Goal: Task Accomplishment & Management: Manage account settings

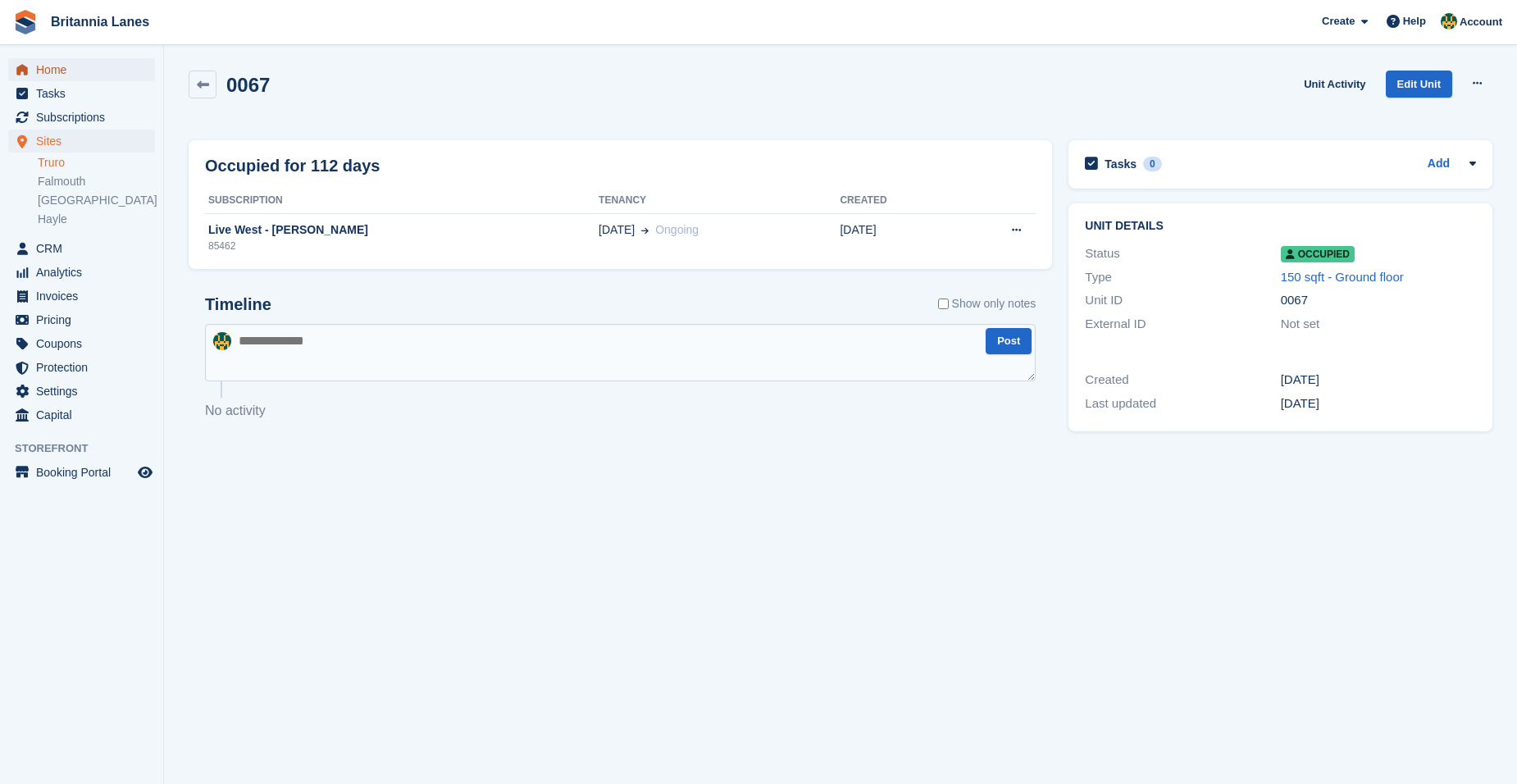
click at [60, 71] on span "Home" at bounding box center [85, 70] width 98 height 23
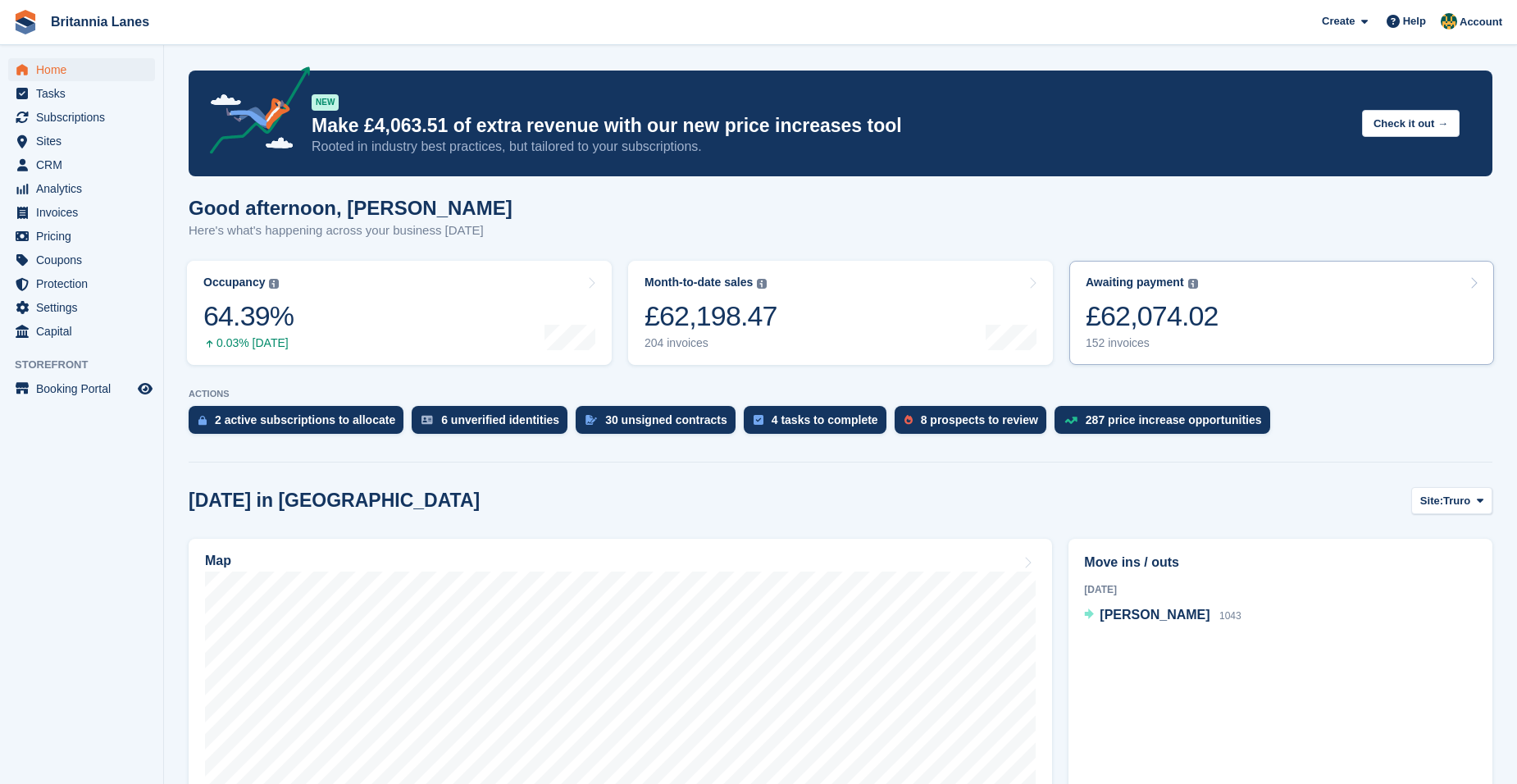
click at [1214, 329] on link "Awaiting payment The total outstanding balance on all open invoices. £62,074.02…" at bounding box center [1282, 313] width 425 height 104
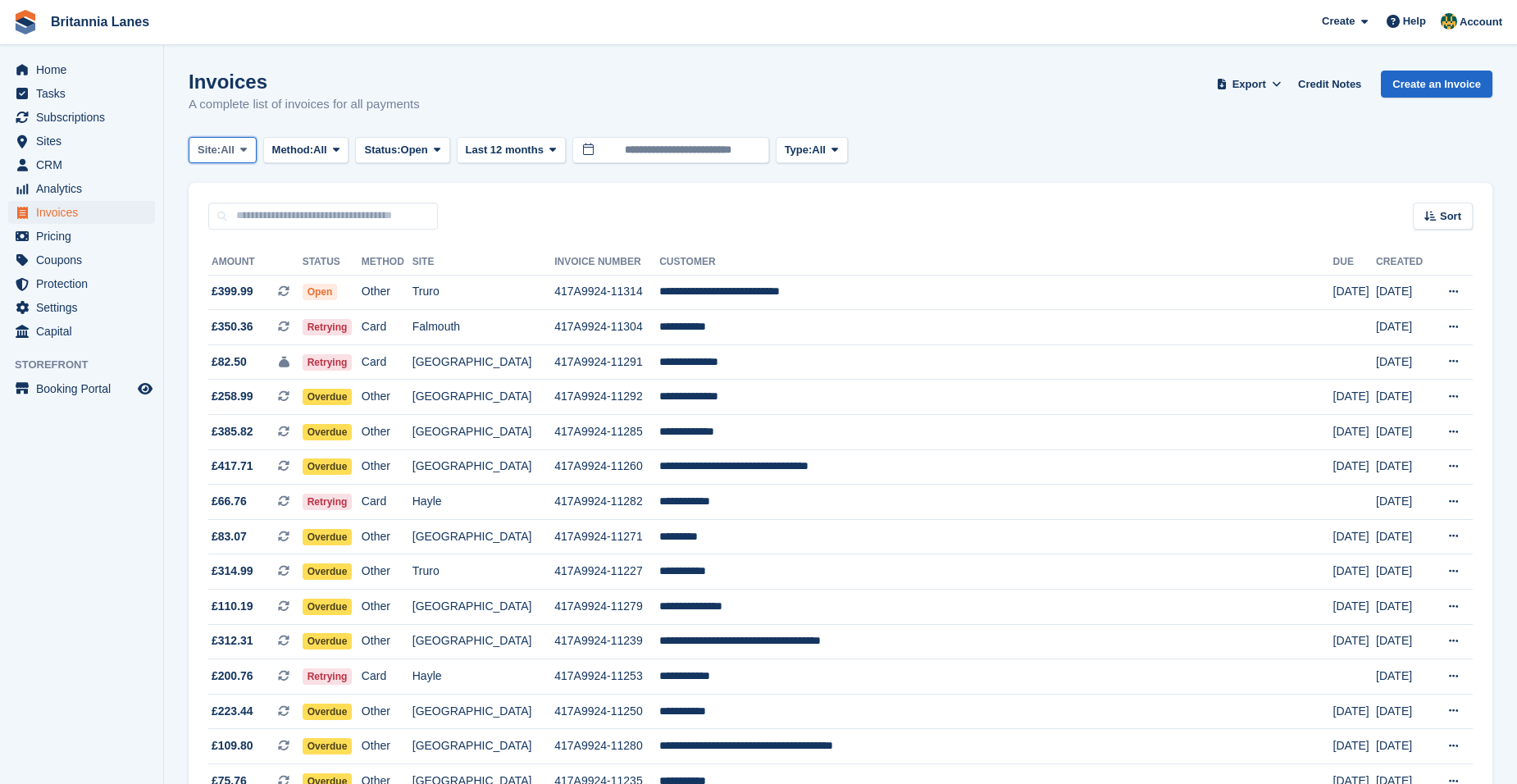
click at [234, 151] on span "All" at bounding box center [228, 150] width 14 height 16
click at [249, 223] on link "Truro" at bounding box center [269, 218] width 147 height 29
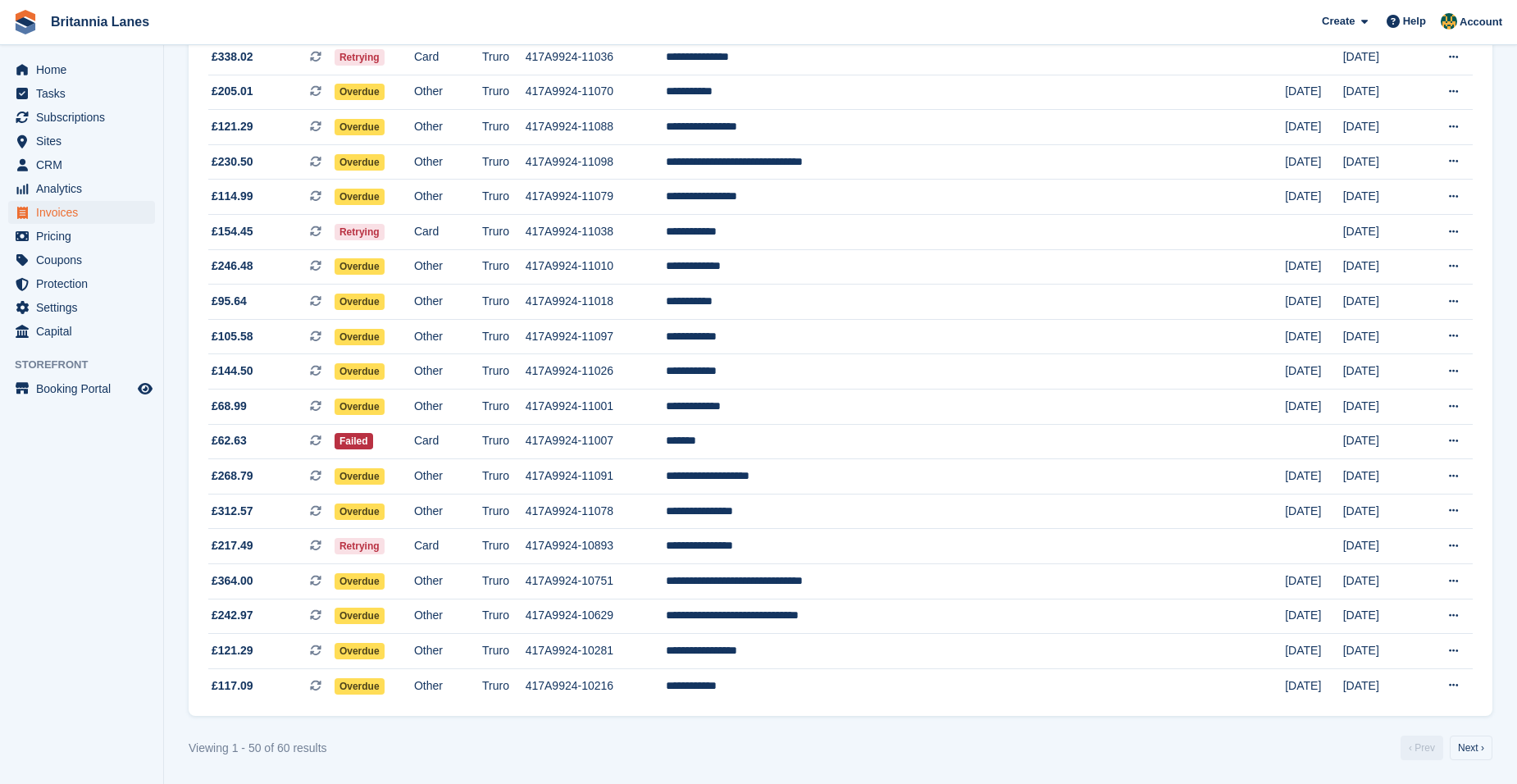
scroll to position [1318, 0]
click at [1447, 744] on nav "‹ Prev Next ›" at bounding box center [1447, 747] width 98 height 25
click at [1462, 748] on link "Next ›" at bounding box center [1470, 747] width 42 height 25
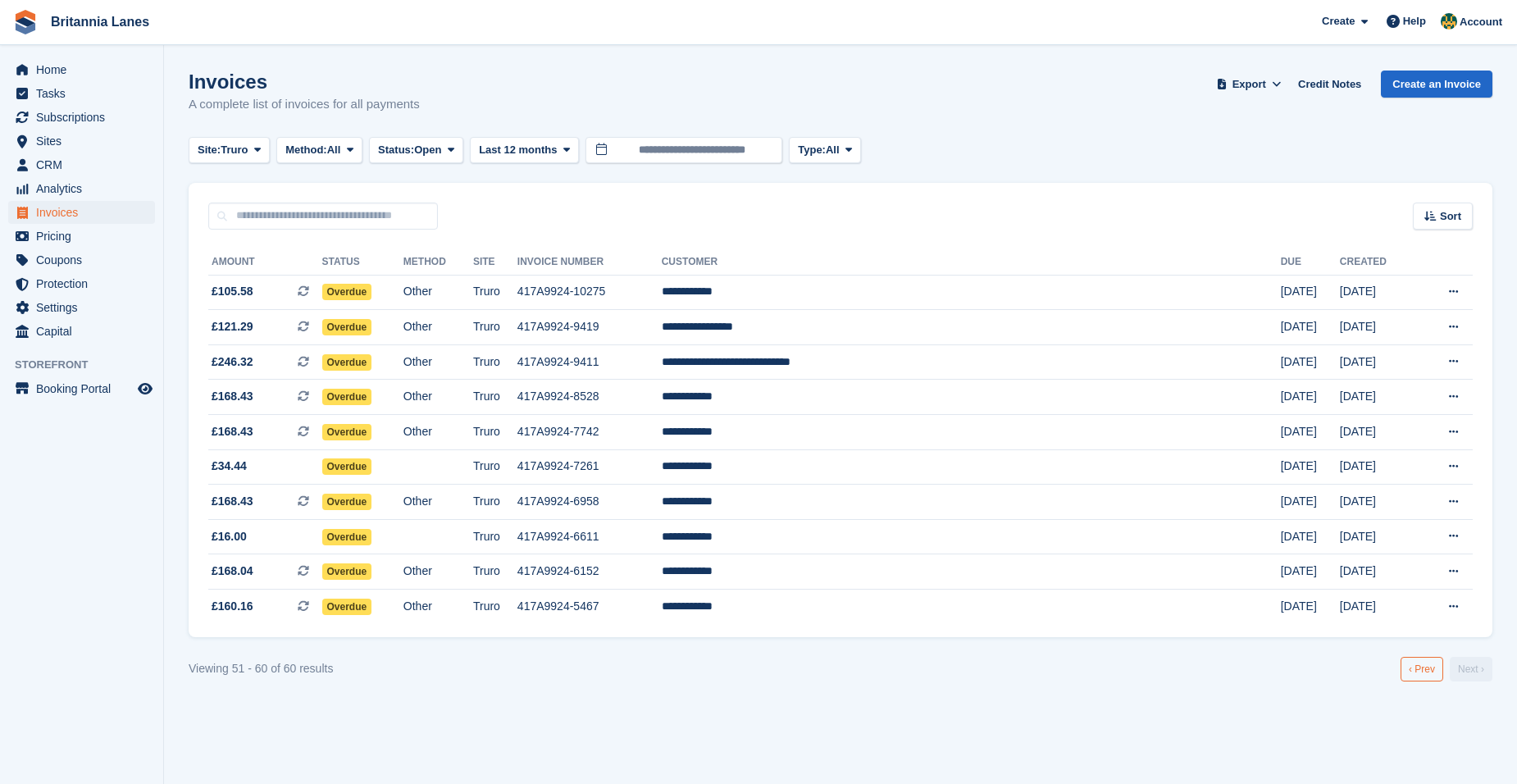
click at [1426, 670] on link "‹ Prev" at bounding box center [1421, 669] width 42 height 25
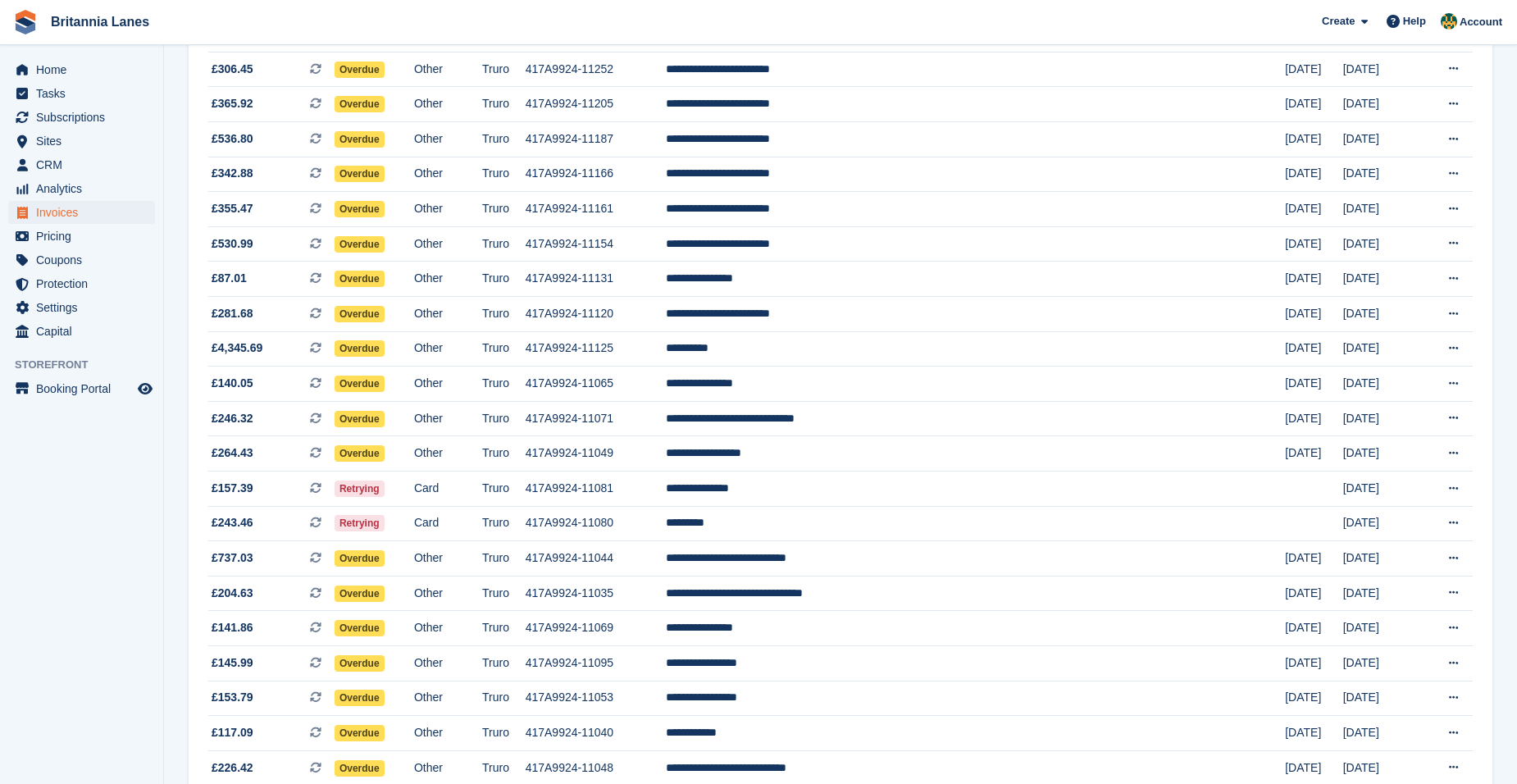
scroll to position [89, 0]
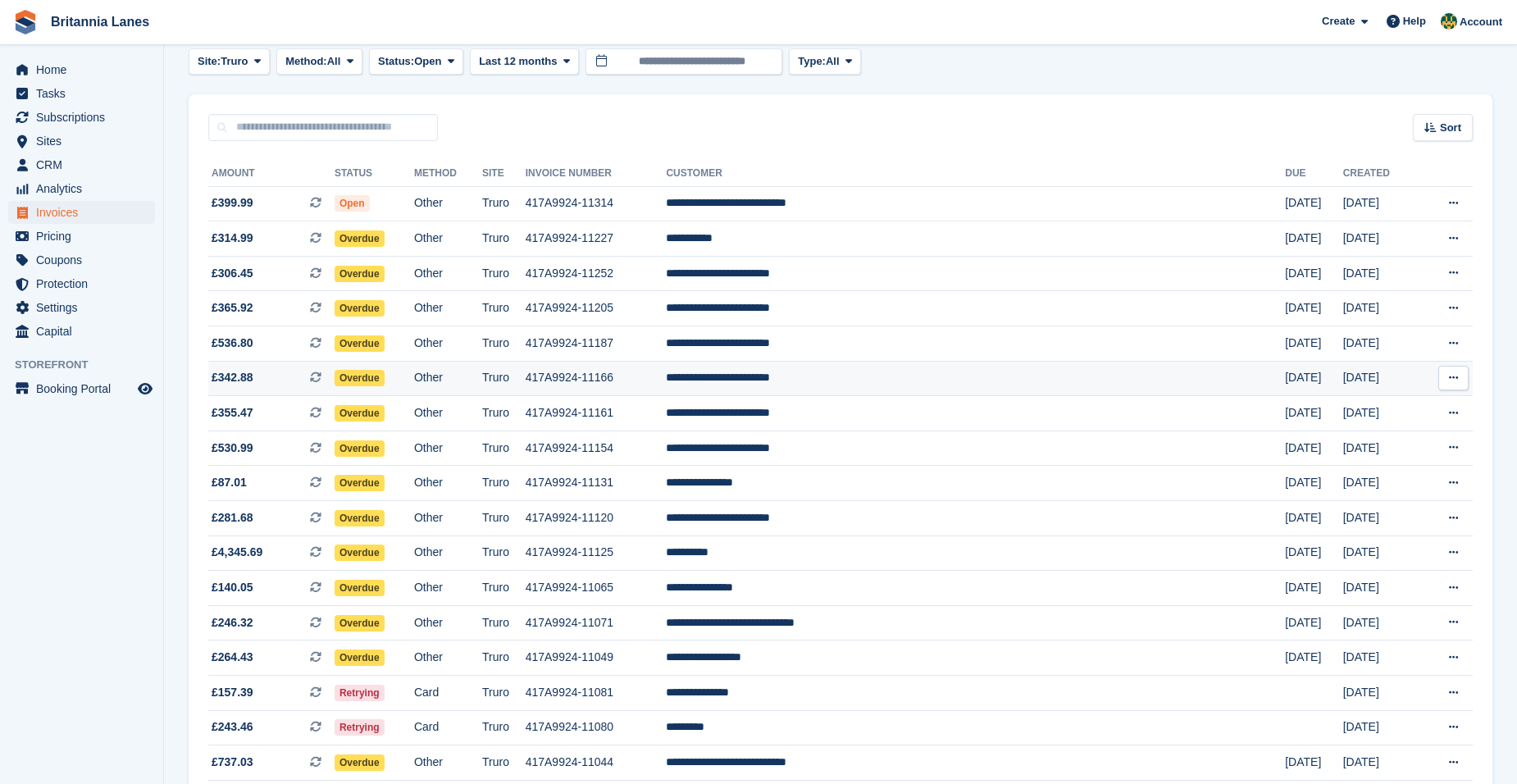
click at [261, 369] on span "£342.88 This is a recurring subscription invoice." at bounding box center [272, 377] width 127 height 17
click at [667, 414] on td "417A9924-11161" at bounding box center [596, 414] width 141 height 35
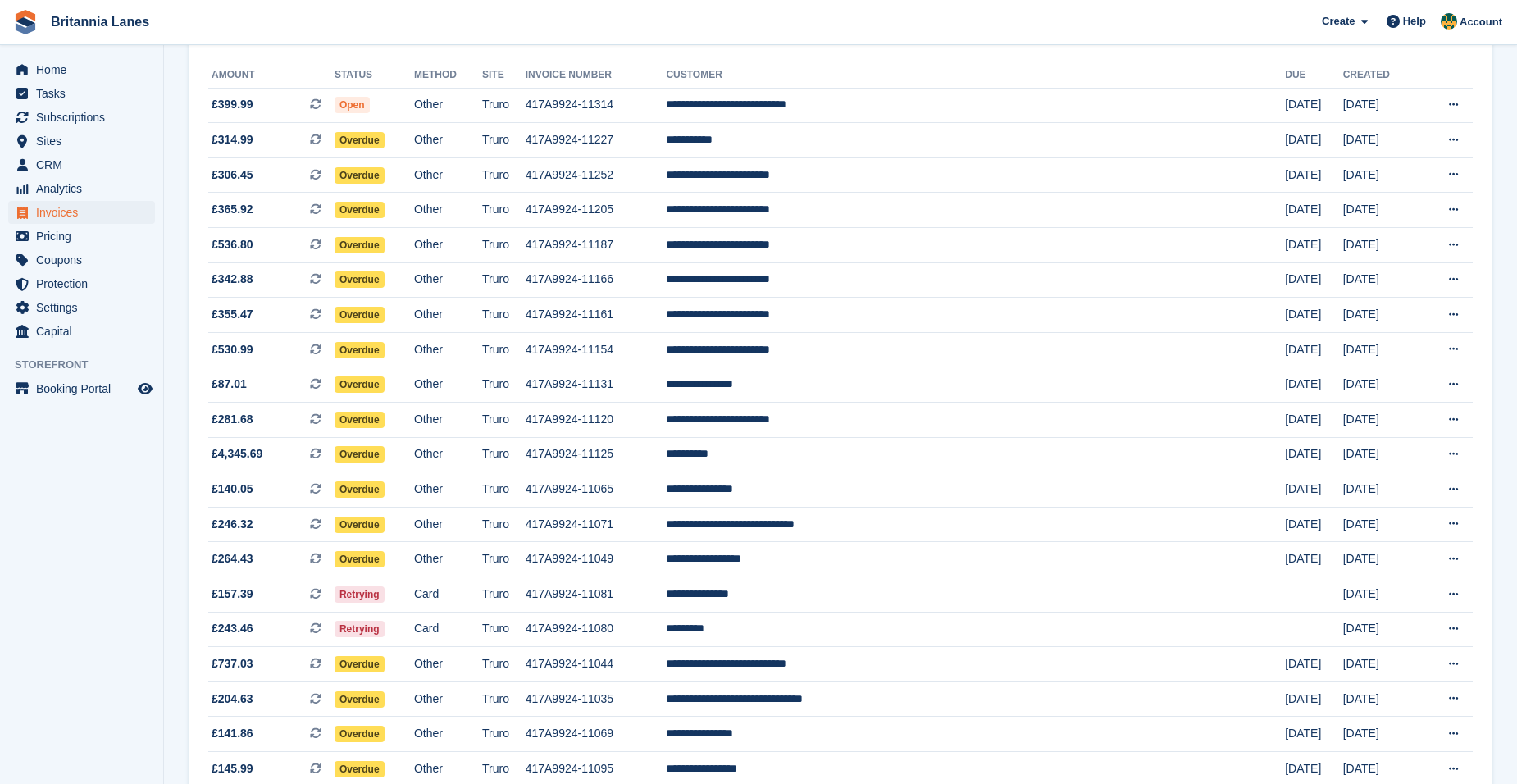
scroll to position [0, 0]
